Goal: Task Accomplishment & Management: Complete application form

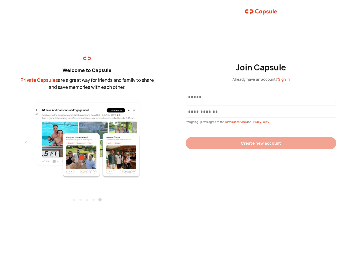
click at [174, 130] on div "Join Capsule Already have an account? Sign in By signing up, you agree to the T…" at bounding box center [261, 130] width 174 height 261
click at [87, 138] on img at bounding box center [87, 139] width 119 height 77
click at [0, 142] on div "Welcome to Capsule Private Capsules are a great way for friends and family to s…" at bounding box center [87, 130] width 174 height 261
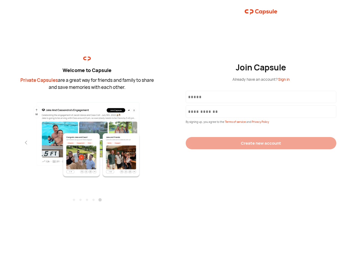
click at [0, 142] on div "Welcome to Capsule Private Capsules are a great way for friends and family to s…" at bounding box center [87, 130] width 174 height 261
click at [16, 142] on div "Welcome to Capsule Private Capsules are a great way for friends and family to s…" at bounding box center [87, 130] width 174 height 261
